Goal: Task Accomplishment & Management: Manage account settings

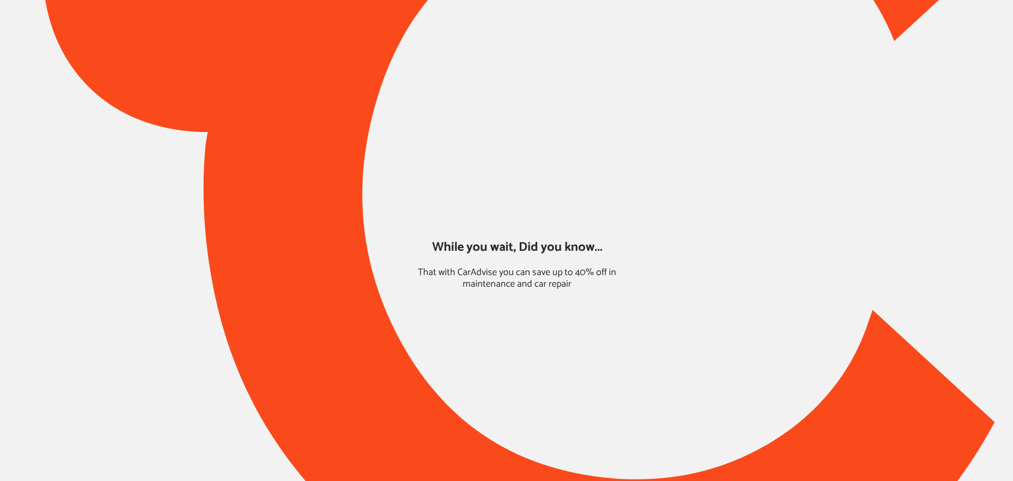
type input "*****"
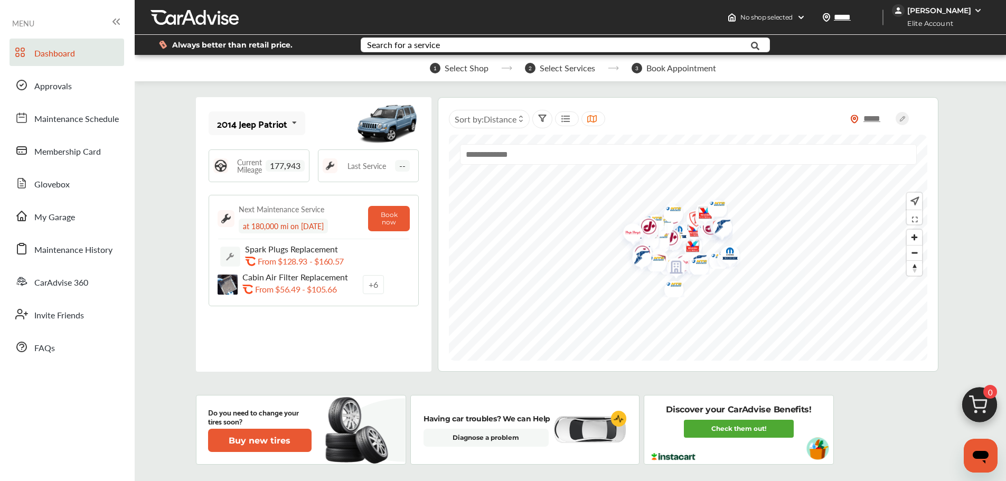
click at [952, 8] on div "[PERSON_NAME]" at bounding box center [939, 11] width 64 height 10
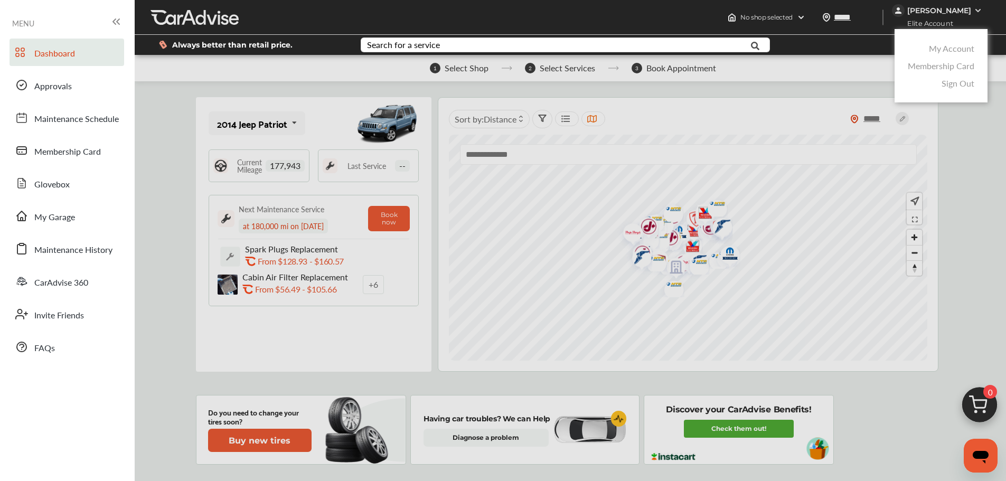
click at [947, 44] on link "My Account" at bounding box center [950, 48] width 45 height 12
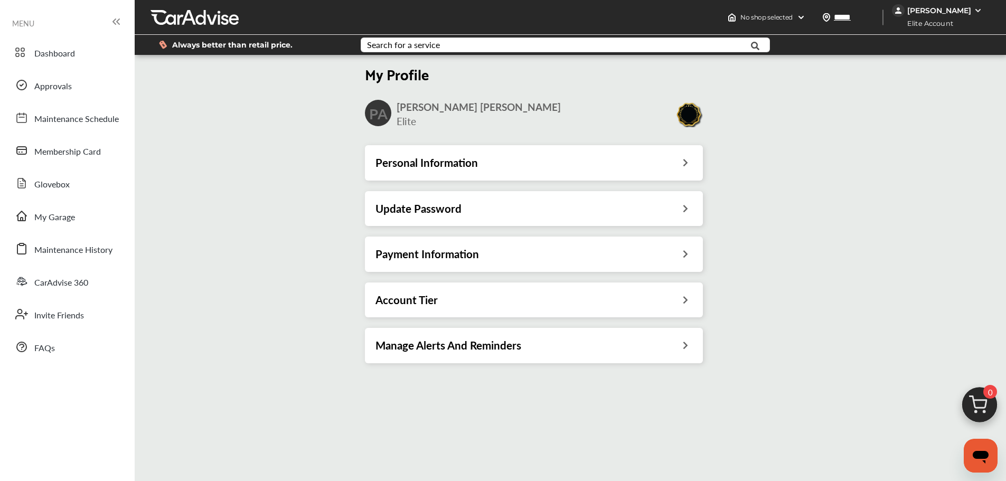
click at [645, 251] on div "Payment Information" at bounding box center [533, 254] width 317 height 14
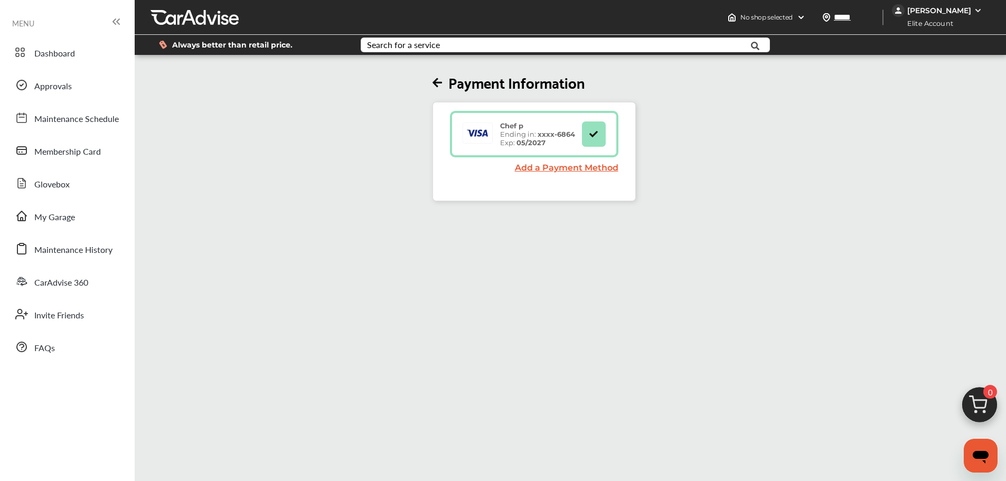
click at [438, 83] on icon at bounding box center [437, 83] width 10 height 11
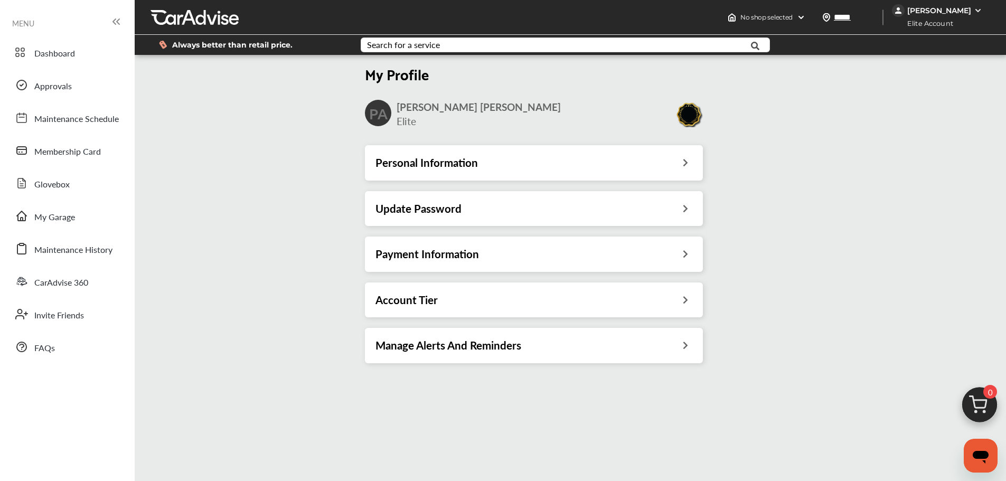
click at [689, 297] on icon at bounding box center [685, 298] width 10 height 11
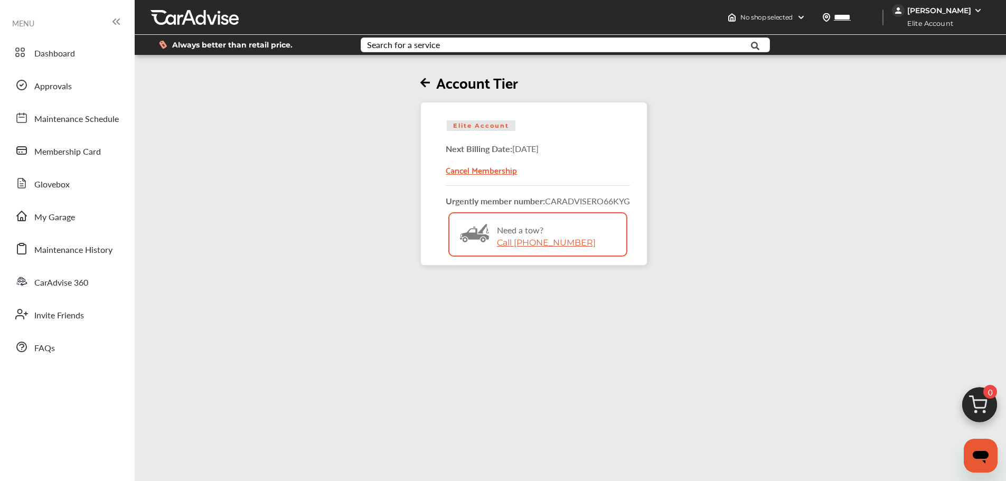
click at [424, 84] on icon at bounding box center [425, 83] width 10 height 11
